Goal: Answer question/provide support

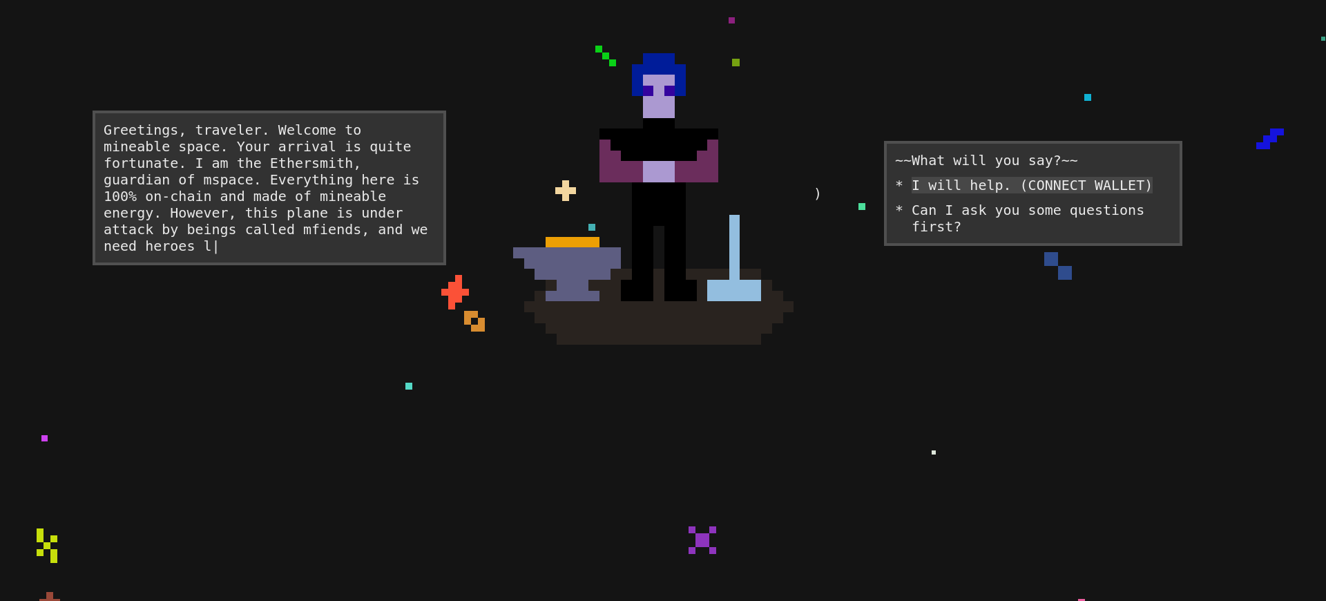
click at [1010, 193] on div "I will help. (CONNECT WALLET)" at bounding box center [1031, 185] width 241 height 17
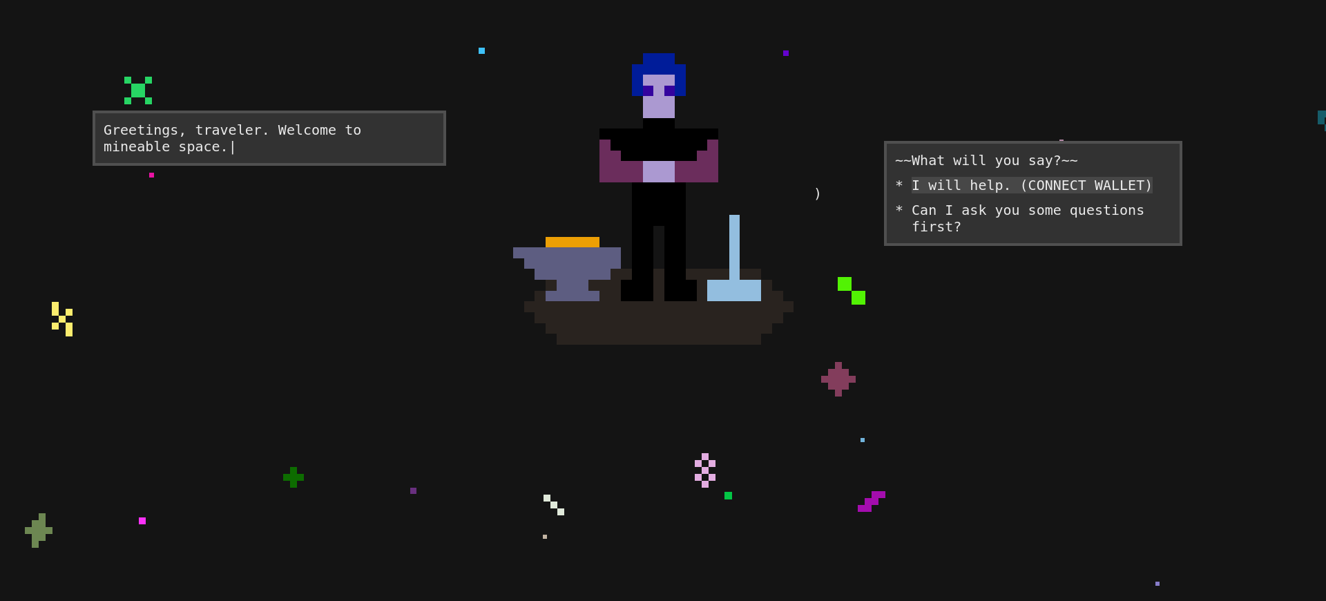
click at [1010, 193] on div "I will help. (CONNECT WALLET)" at bounding box center [1031, 185] width 241 height 17
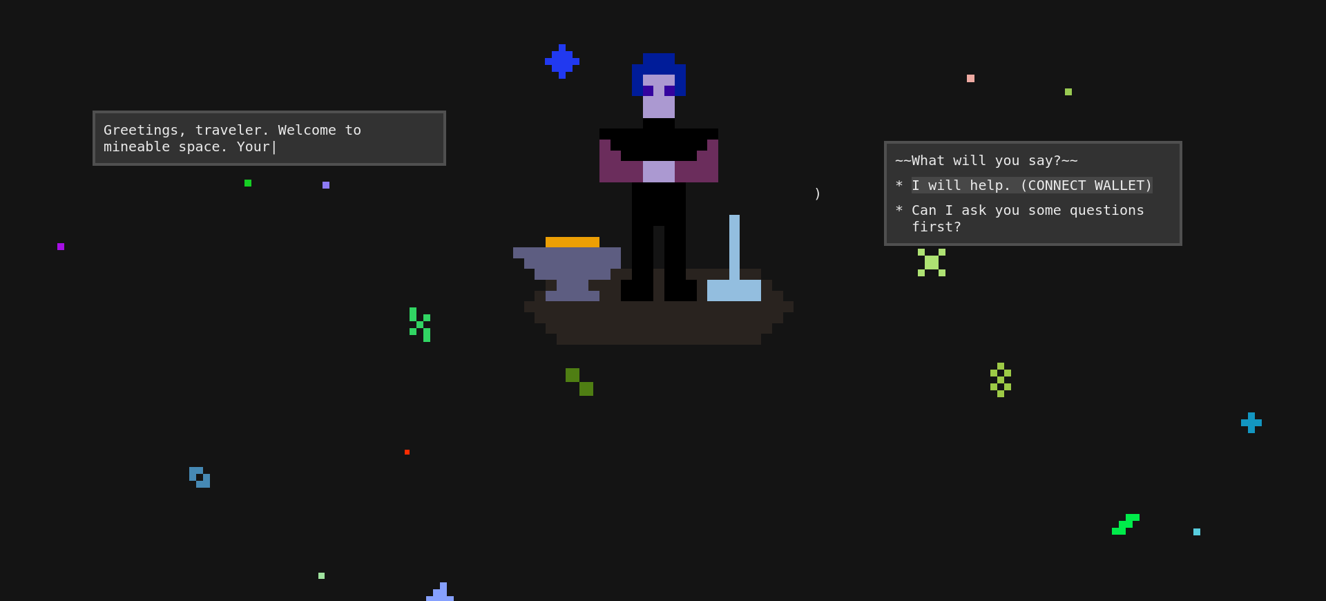
click at [1010, 193] on div "I will help. (CONNECT WALLET)" at bounding box center [1031, 185] width 241 height 17
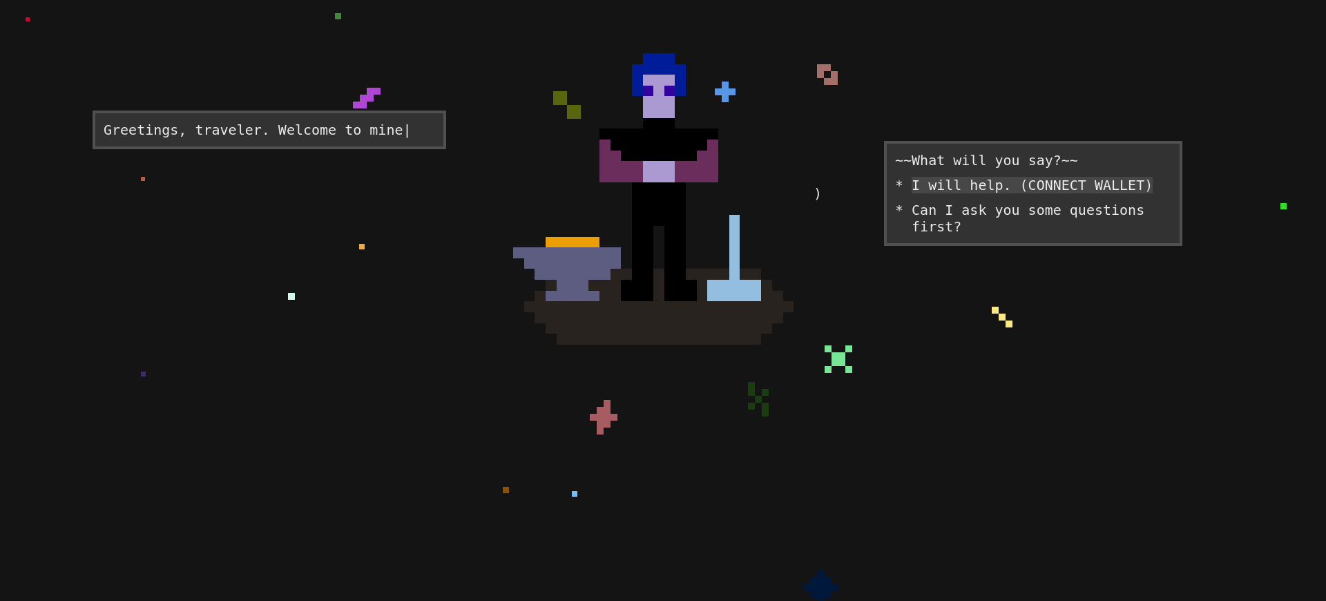
click at [1010, 193] on div "I will help. (CONNECT WALLET)" at bounding box center [1031, 185] width 241 height 17
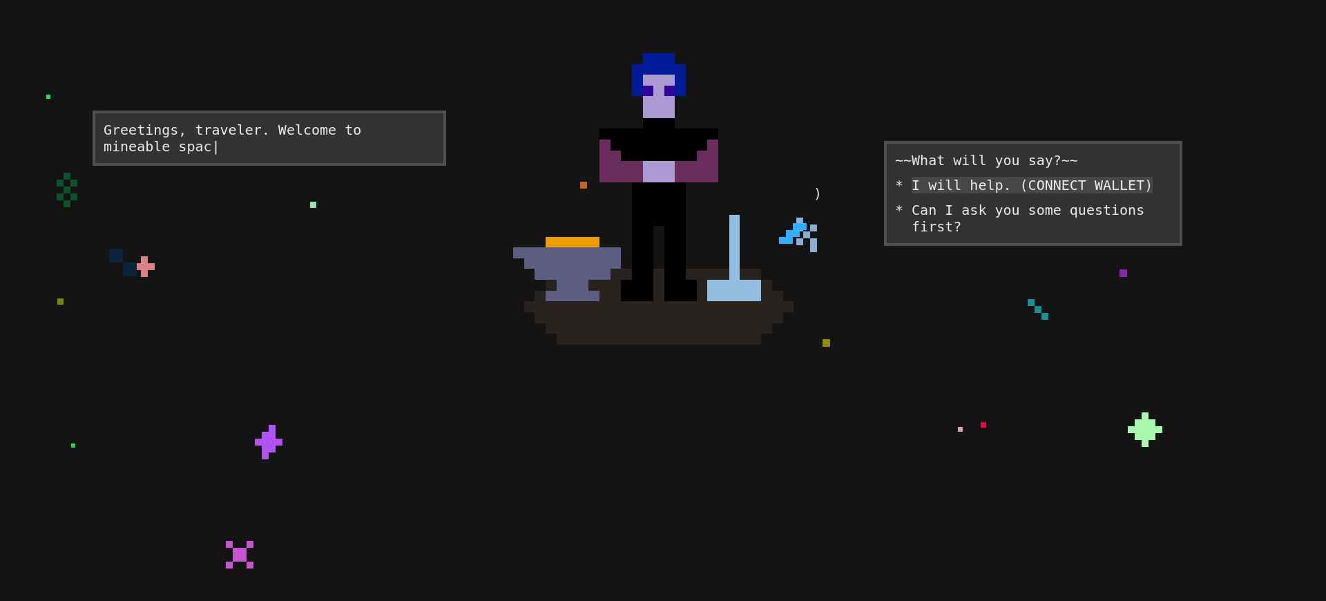
click at [1010, 193] on div "I will help. (CONNECT WALLET)" at bounding box center [1031, 185] width 241 height 17
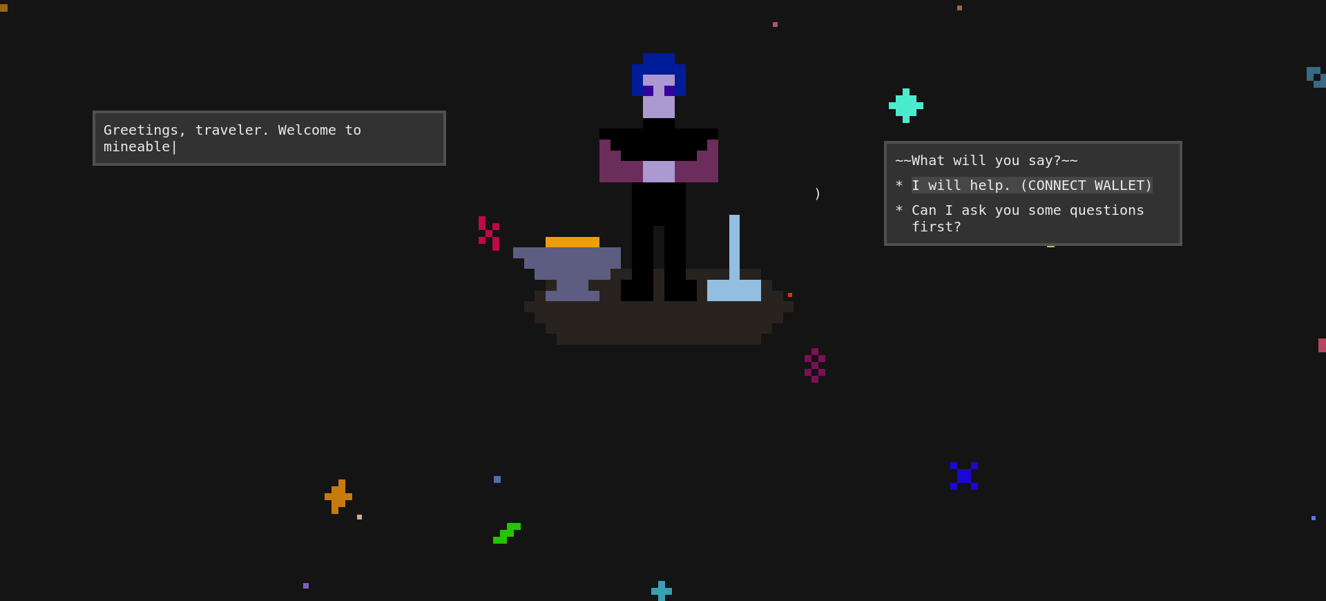
click at [1010, 193] on div "I will help. (CONNECT WALLET)" at bounding box center [1031, 185] width 241 height 17
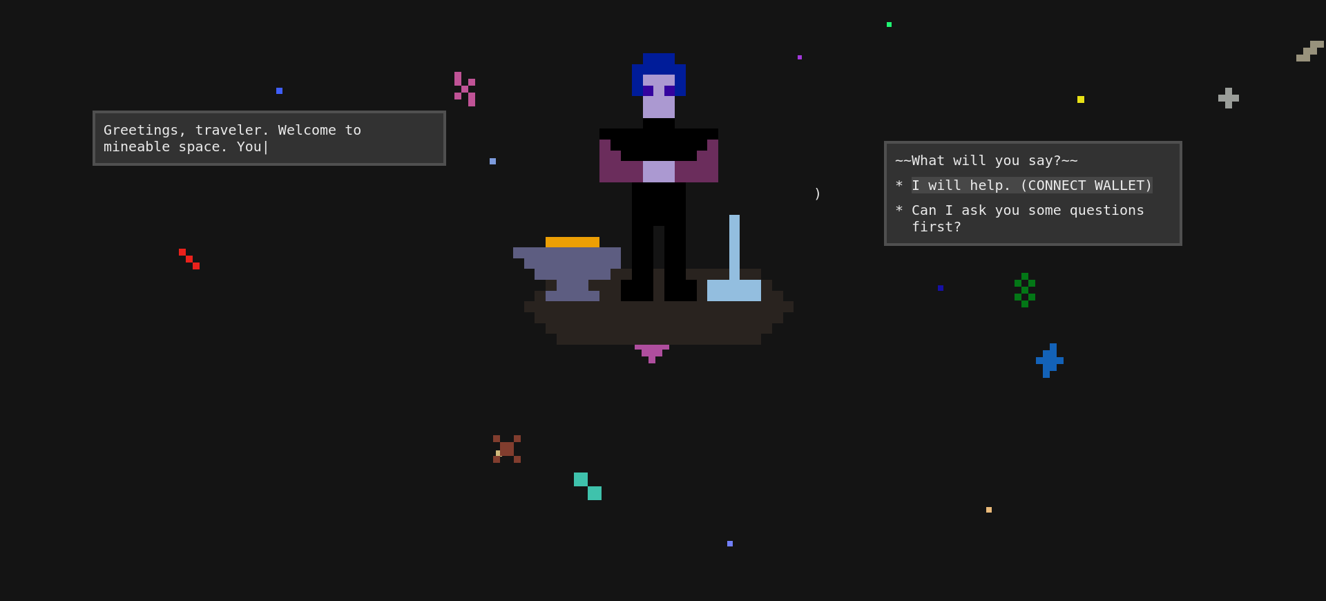
click at [1010, 193] on div "I will help. (CONNECT WALLET)" at bounding box center [1031, 185] width 241 height 17
